Goal: Information Seeking & Learning: Compare options

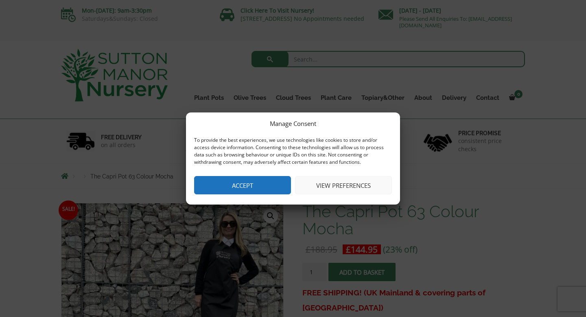
click at [260, 186] on button "Accept" at bounding box center [242, 185] width 97 height 18
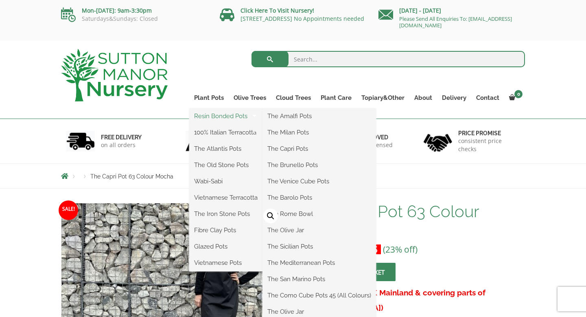
click at [207, 116] on link "Resin Bonded Pots" at bounding box center [225, 116] width 73 height 12
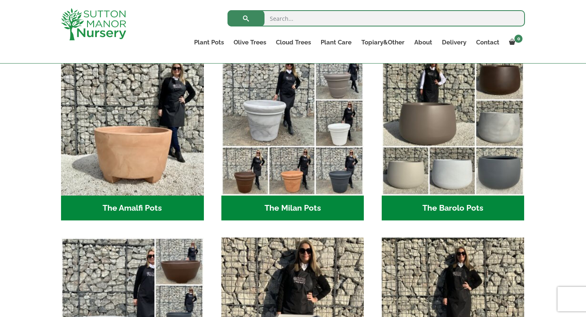
scroll to position [204, 0]
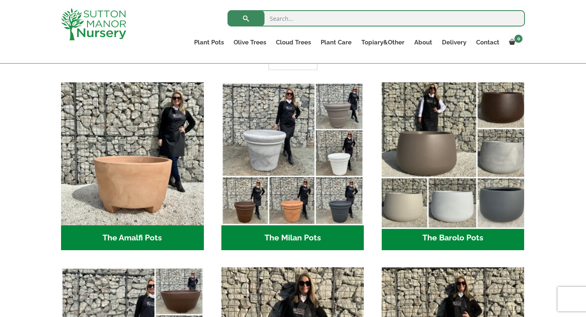
click at [417, 129] on img "Visit product category The Barolo Pots" at bounding box center [453, 154] width 150 height 150
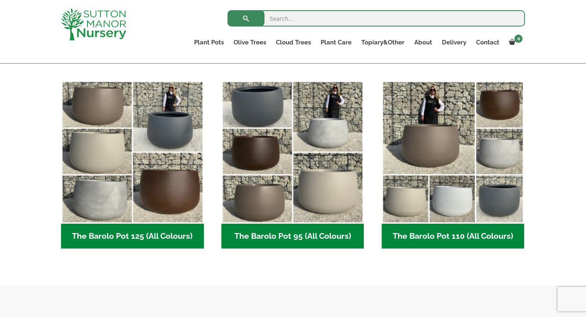
scroll to position [379, 0]
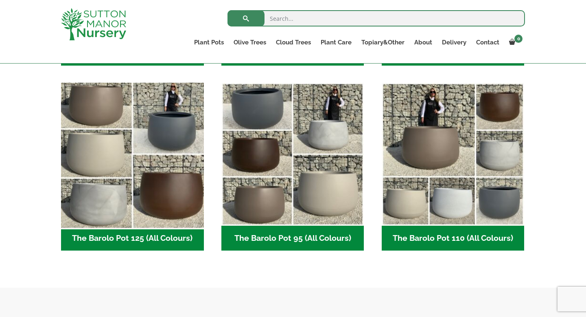
click at [93, 96] on img "Visit product category The Barolo Pot 125 (All Colours)" at bounding box center [132, 154] width 150 height 150
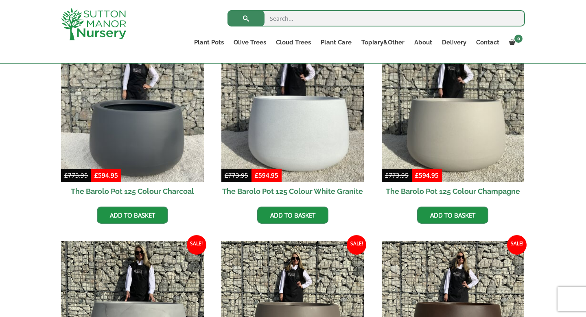
scroll to position [228, 0]
